Goal: Task Accomplishment & Management: Use online tool/utility

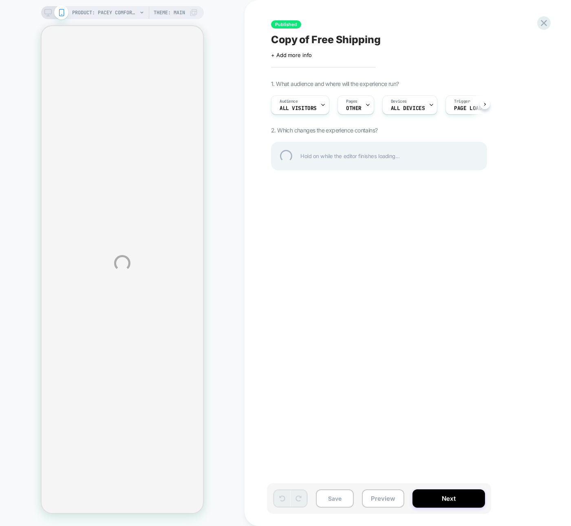
click at [486, 104] on div "PRODUCT: Pacey Comfort Cuff - All-Day Use [DEMOGRAPHIC_DATA] [MEDICAL_DATA] Cla…" at bounding box center [285, 263] width 571 height 526
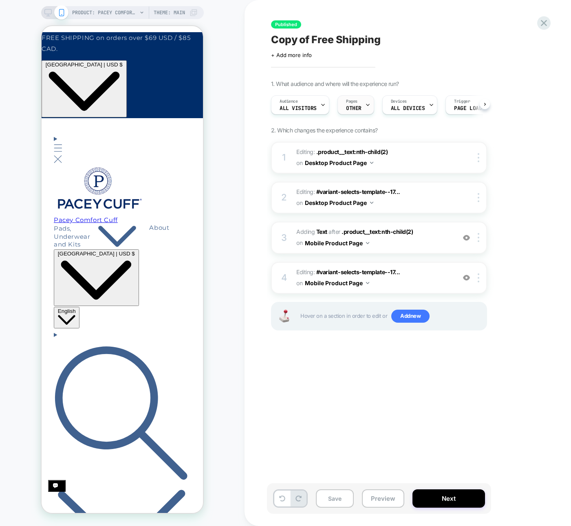
click at [0, 0] on span "OTHER" at bounding box center [0, 0] width 0 height 0
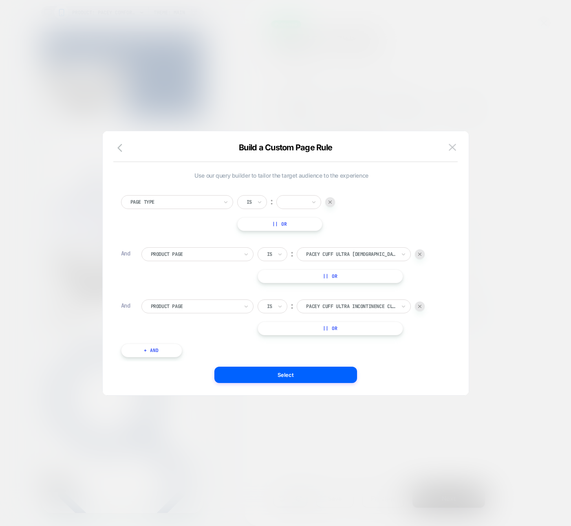
click at [330, 277] on button "|| Or" at bounding box center [329, 276] width 145 height 14
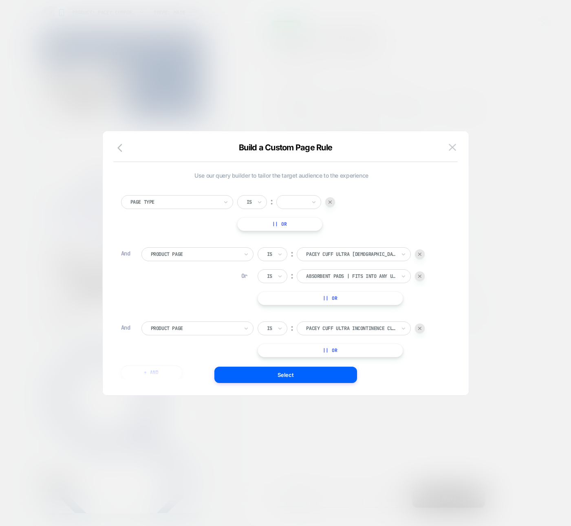
click at [419, 327] on img at bounding box center [419, 328] width 3 height 3
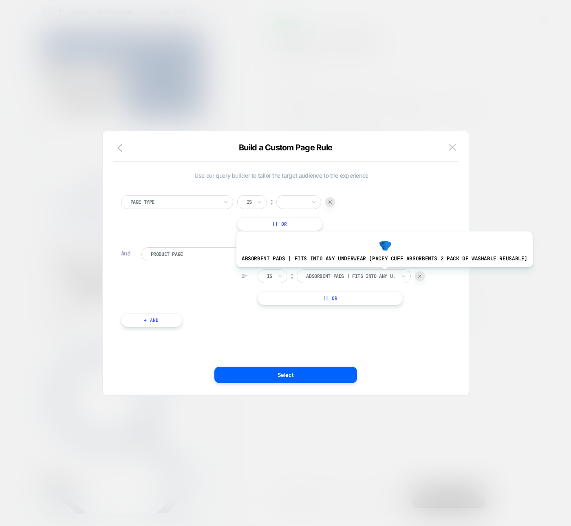
click at [380, 273] on div at bounding box center [351, 276] width 90 height 7
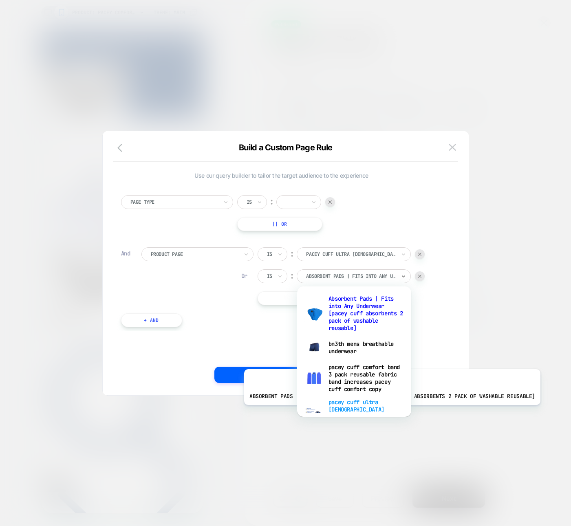
click at [388, 411] on div "pacey cuff ultra [DEMOGRAPHIC_DATA] [MEDICAL_DATA] clamp comfortable all day use" at bounding box center [354, 413] width 106 height 35
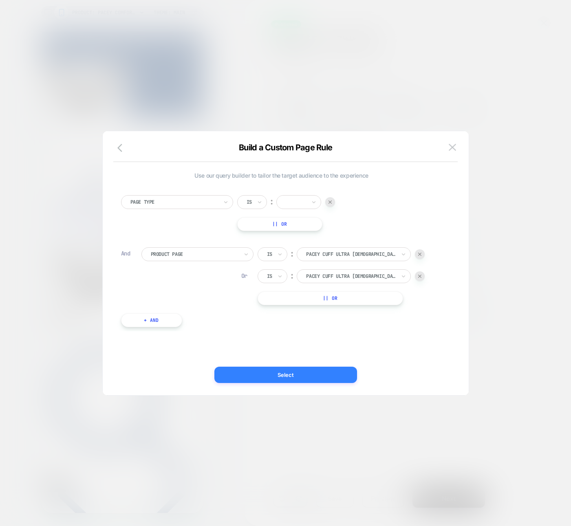
click at [314, 376] on button "Select" at bounding box center [285, 375] width 143 height 16
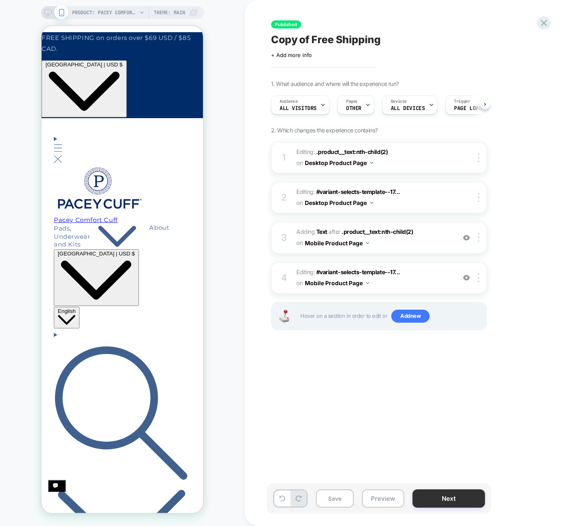
click at [447, 495] on button "Next" at bounding box center [448, 498] width 73 height 18
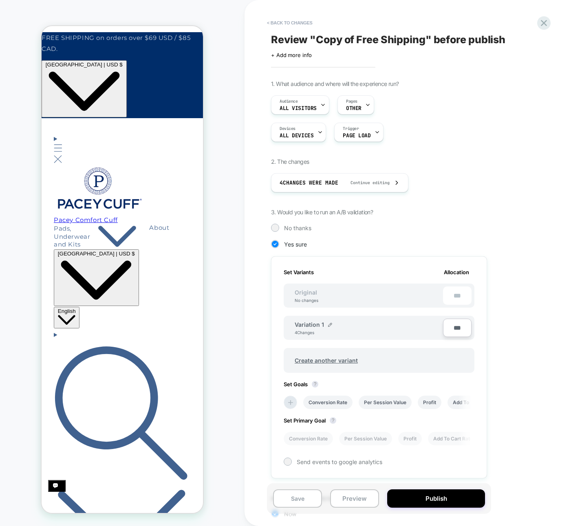
scroll to position [0, 1]
click at [0, 0] on button "Publish" at bounding box center [0, 0] width 0 height 0
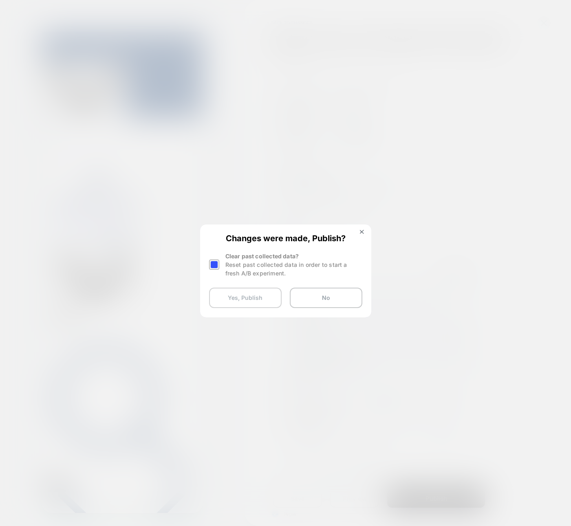
click at [261, 297] on button "Yes, Publish" at bounding box center [245, 298] width 73 height 20
